Goal: Register for event/course

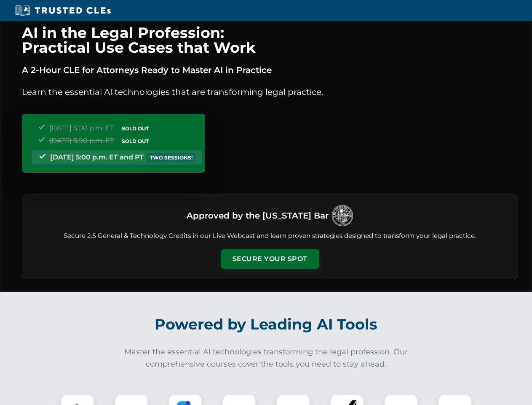
click at [270, 259] on button "Secure Your Spot" at bounding box center [270, 258] width 99 height 19
click at [78, 399] on img at bounding box center [77, 410] width 24 height 24
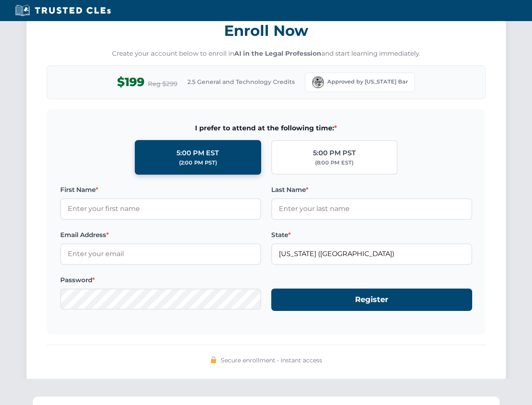
scroll to position [827, 0]
